Goal: Information Seeking & Learning: Find specific fact

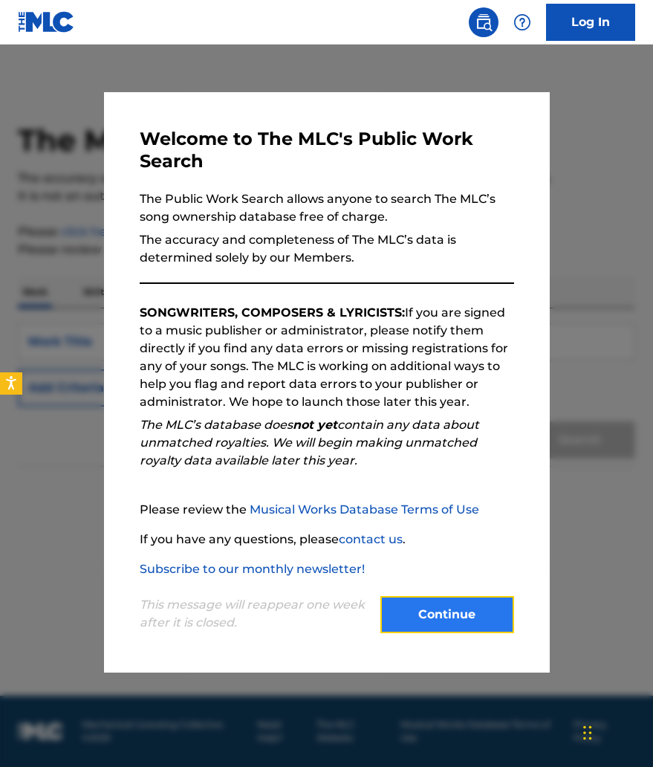
click at [479, 618] on button "Continue" at bounding box center [447, 614] width 134 height 37
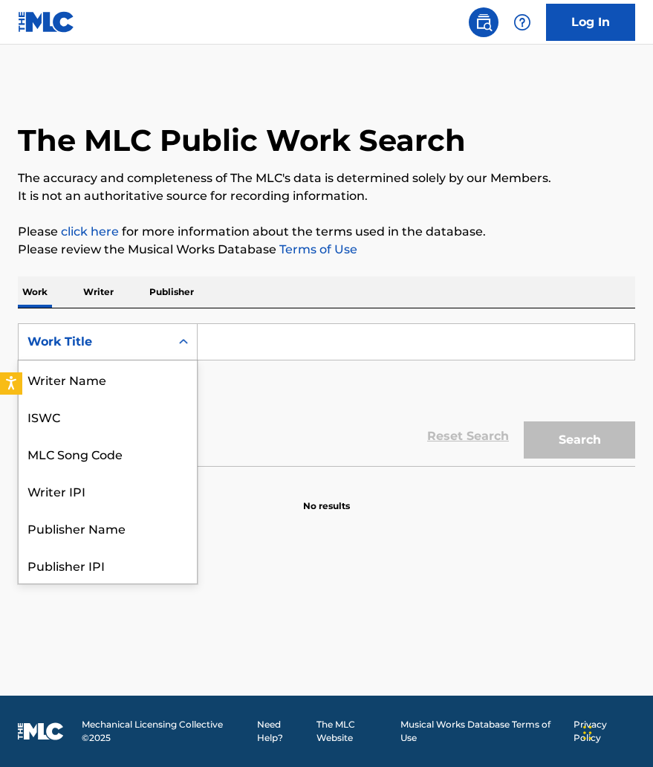
click at [189, 348] on icon "Search Form" at bounding box center [183, 341] width 15 height 15
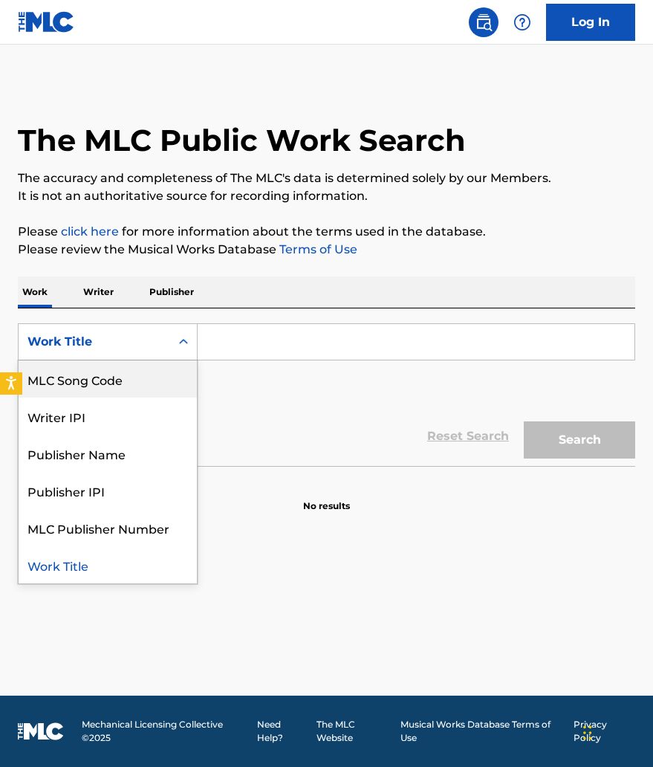
click at [100, 301] on p "Writer" at bounding box center [98, 291] width 39 height 31
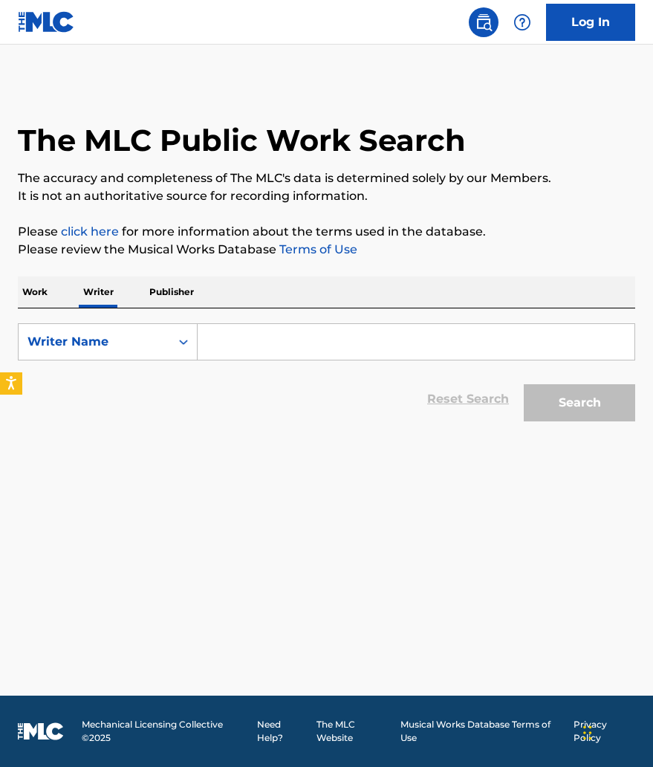
click at [230, 339] on input "Search Form" at bounding box center [416, 342] width 437 height 36
paste input "[PERSON_NAME]"
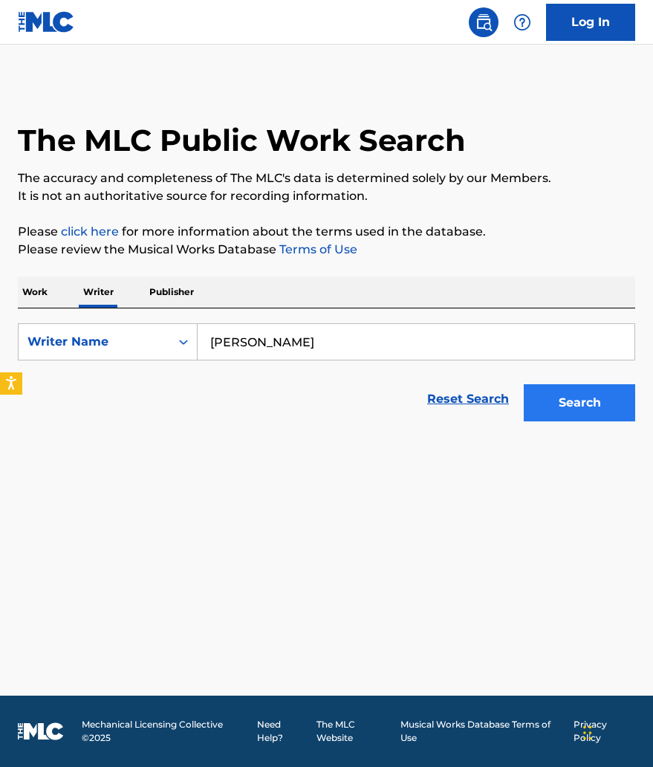
type input "[PERSON_NAME]"
click at [555, 400] on button "Search" at bounding box center [579, 402] width 111 height 37
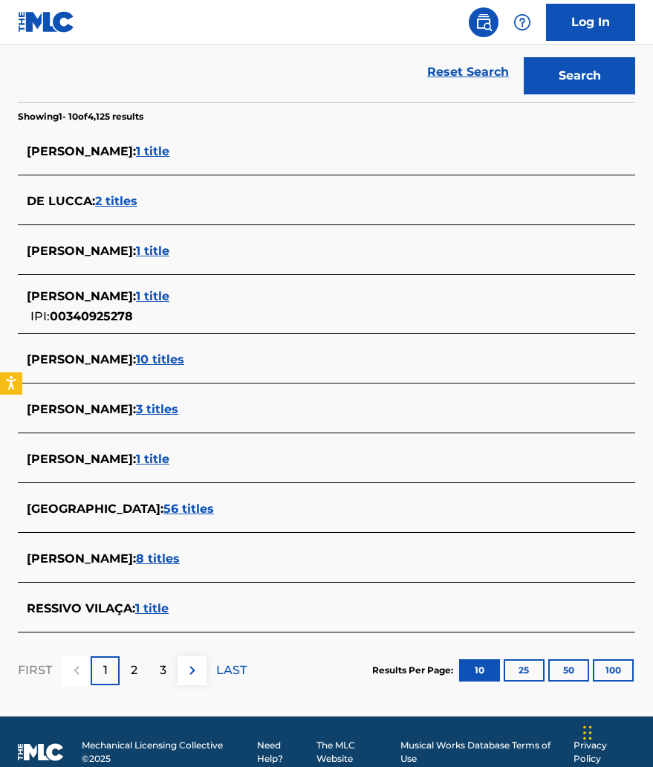
scroll to position [324, 0]
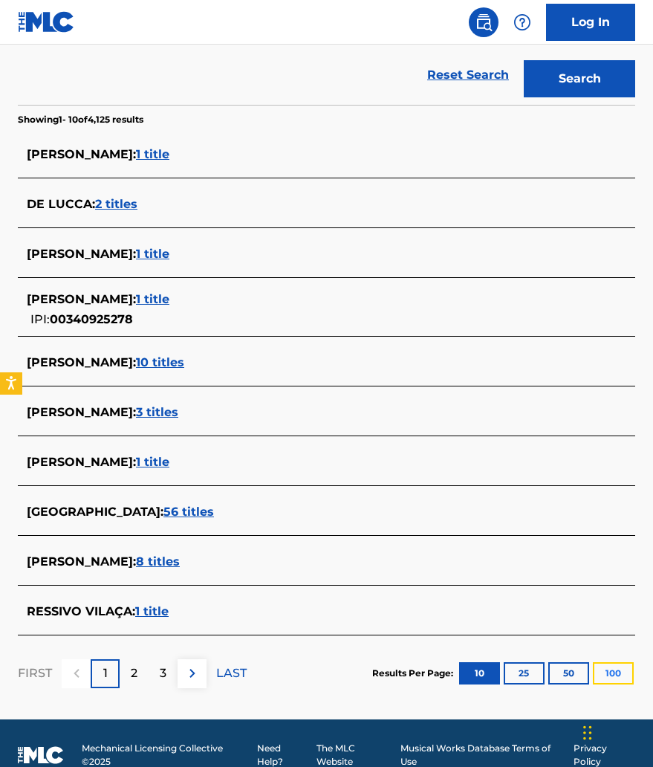
click at [620, 678] on button "100" at bounding box center [613, 673] width 41 height 22
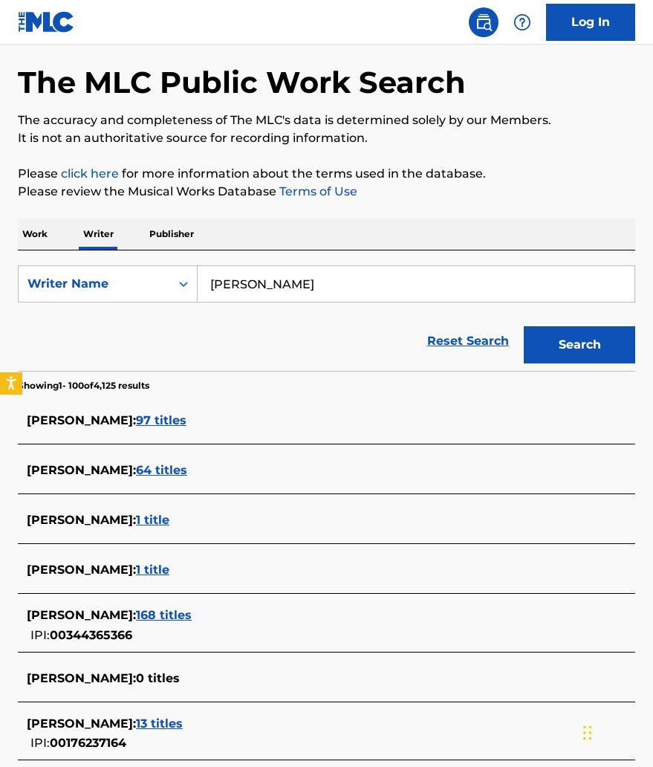
scroll to position [0, 0]
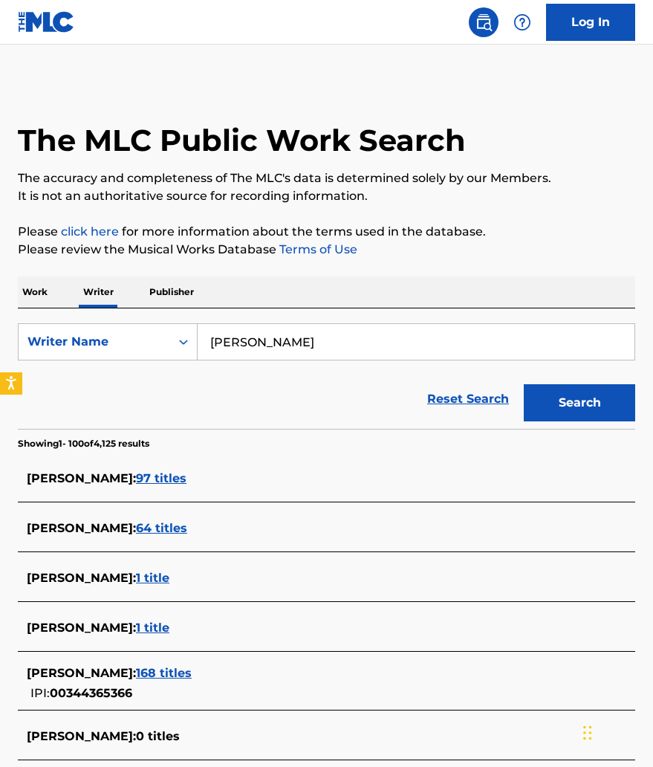
click at [293, 332] on input "[PERSON_NAME]" at bounding box center [416, 342] width 437 height 36
